Goal: Information Seeking & Learning: Understand process/instructions

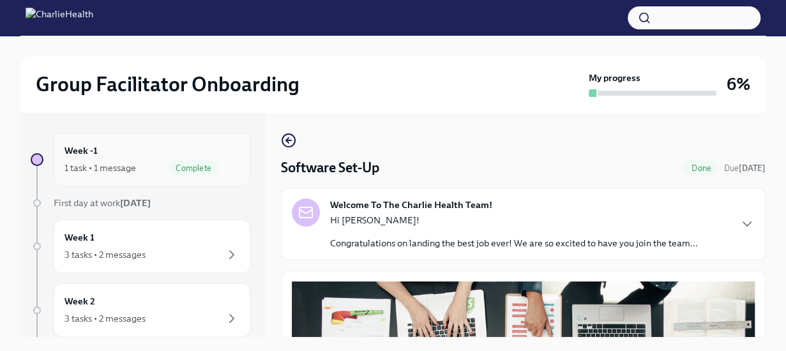
click at [93, 171] on div "1 task • 1 message" at bounding box center [100, 168] width 72 height 13
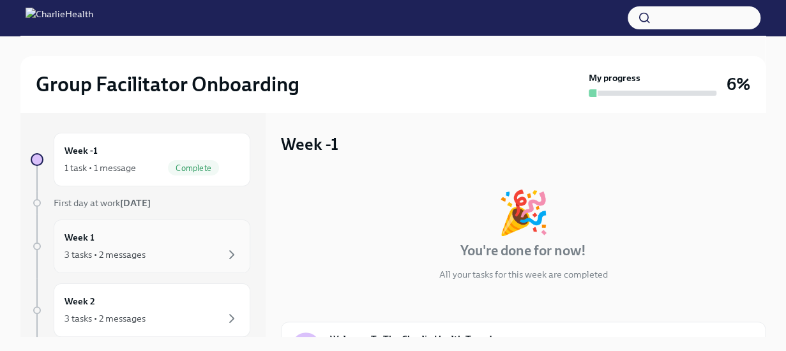
click at [109, 241] on div "Week 1 3 tasks • 2 messages" at bounding box center [151, 247] width 175 height 32
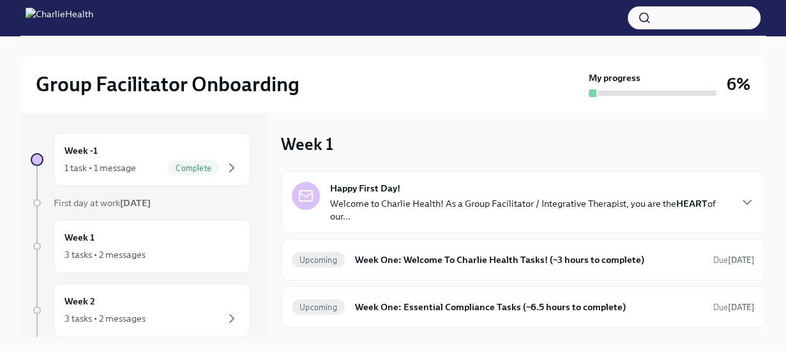
click at [600, 200] on p "Welcome to Charlie Health! As a Group Facilitator / Integrative Therapist, you …" at bounding box center [529, 210] width 399 height 26
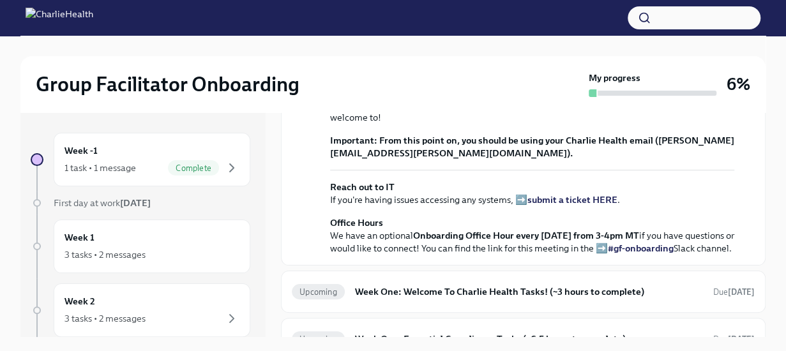
scroll to position [308, 0]
click at [526, 39] on p "Offering virtual mental health services to 37+ states requires a unique approac…" at bounding box center [532, 13] width 404 height 51
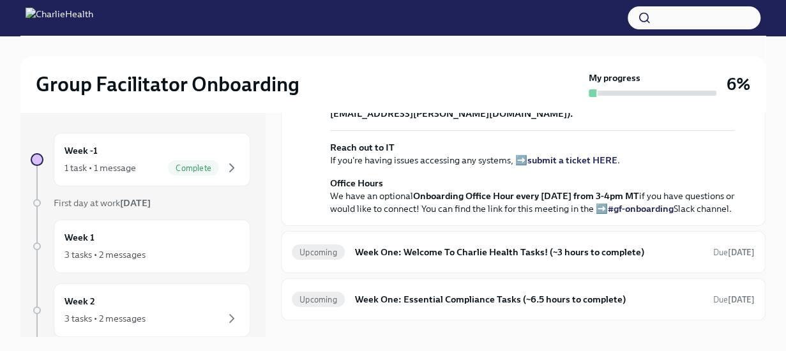
scroll to position [348, 0]
click at [525, 48] on p "Your Dado onboarding plan will keep you on track of tasks via your personalized…" at bounding box center [532, 29] width 404 height 38
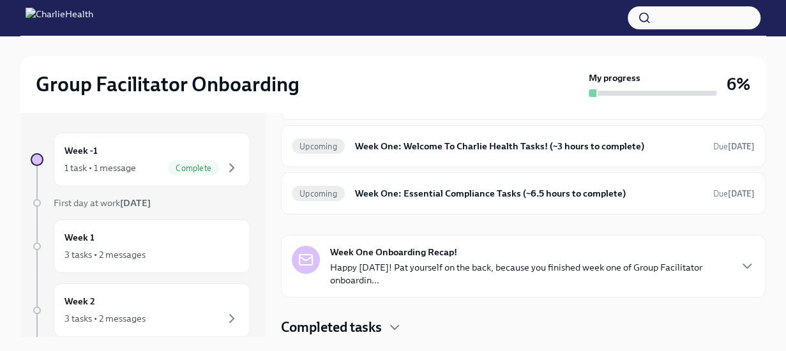
scroll to position [563, 0]
click at [510, 153] on h6 "Week One: Welcome To Charlie Health Tasks! (~3 hours to complete)" at bounding box center [529, 146] width 348 height 14
